Goal: Transaction & Acquisition: Purchase product/service

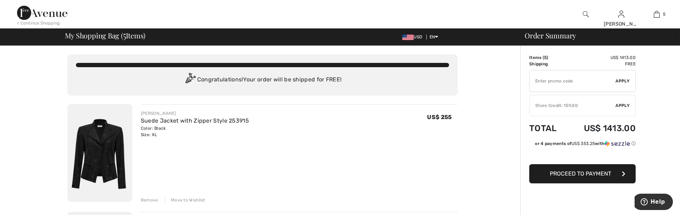
scroll to position [37, 0]
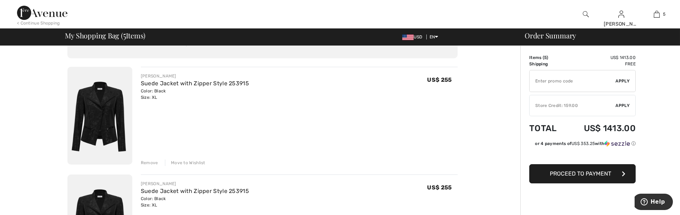
click at [143, 162] on div "Remove" at bounding box center [149, 162] width 17 height 6
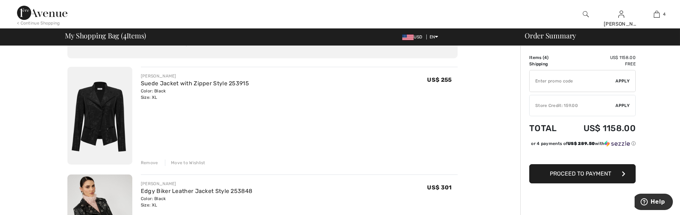
scroll to position [75, 0]
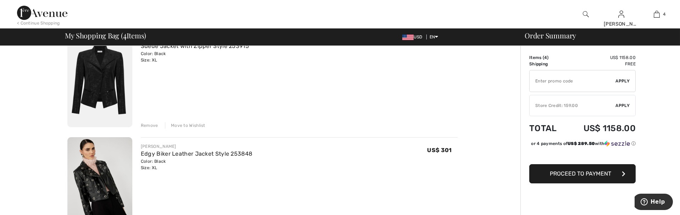
click at [149, 125] on div "Remove" at bounding box center [149, 125] width 17 height 6
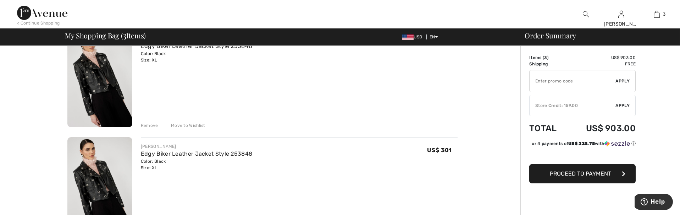
scroll to position [112, 0]
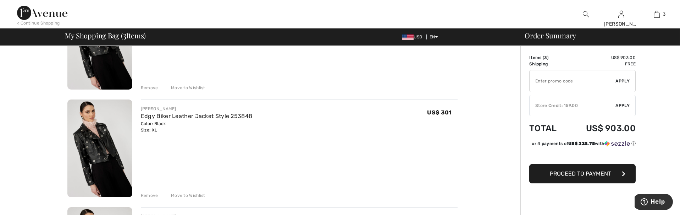
click at [144, 195] on div "Remove" at bounding box center [149, 195] width 17 height 6
click at [145, 194] on div "Remove" at bounding box center [149, 195] width 17 height 6
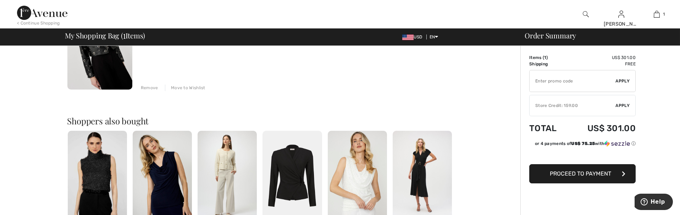
scroll to position [0, 0]
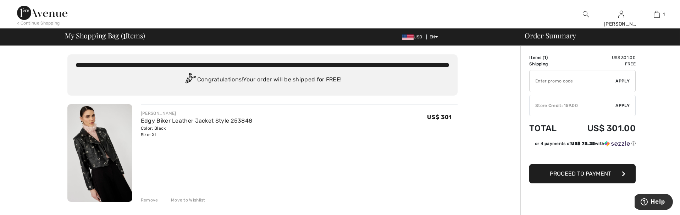
click at [568, 176] on span "Proceed to Payment" at bounding box center [580, 173] width 61 height 7
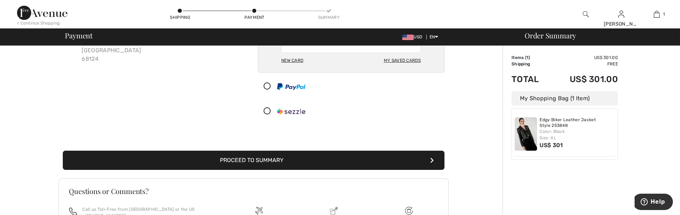
scroll to position [112, 0]
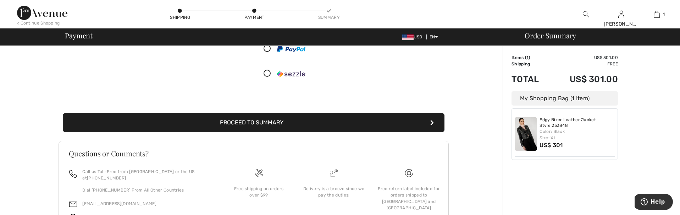
click at [259, 122] on button "Proceed to Summary" at bounding box center [254, 122] width 382 height 19
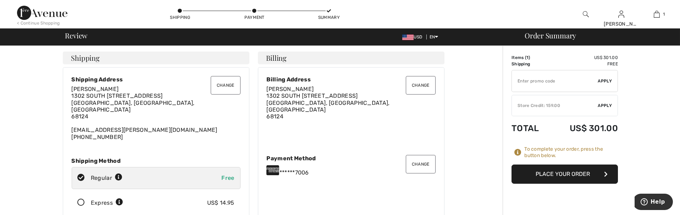
click at [544, 173] on button "Place Your Order" at bounding box center [565, 173] width 106 height 19
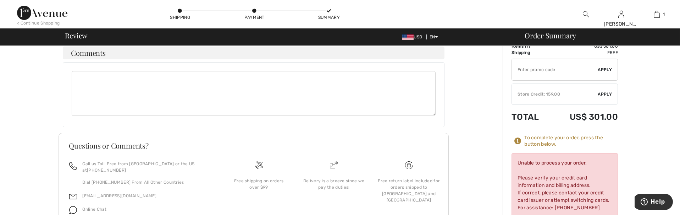
scroll to position [280, 0]
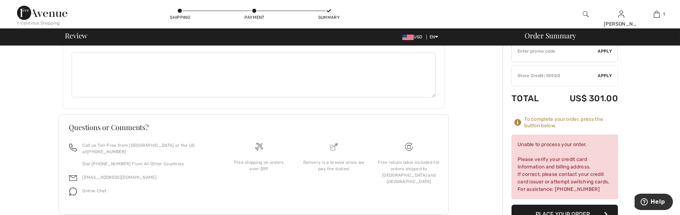
click at [543, 204] on button "Place Your Order" at bounding box center [565, 213] width 106 height 19
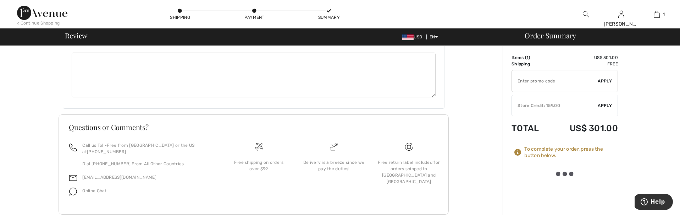
click at [529, 107] on div "Store Credit: 159.00" at bounding box center [555, 105] width 86 height 6
